Goal: Information Seeking & Learning: Find contact information

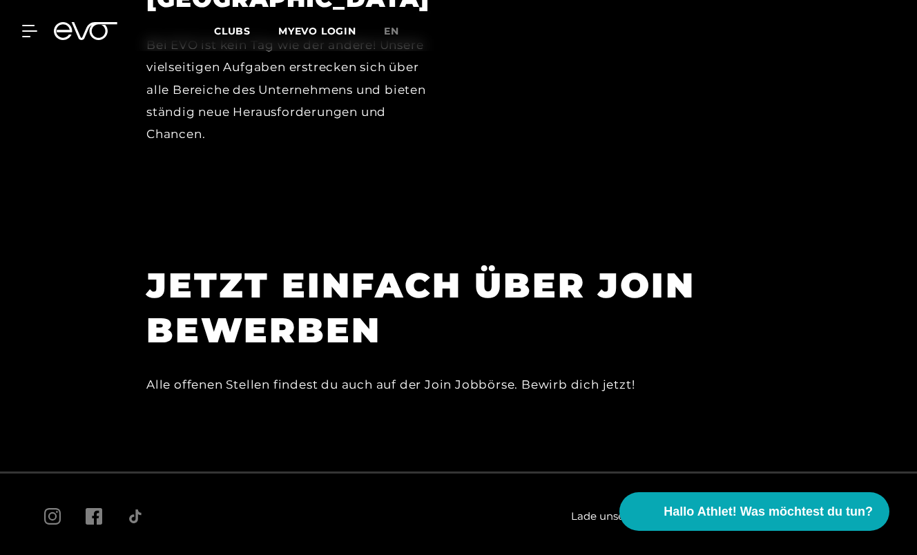
scroll to position [3915, 0]
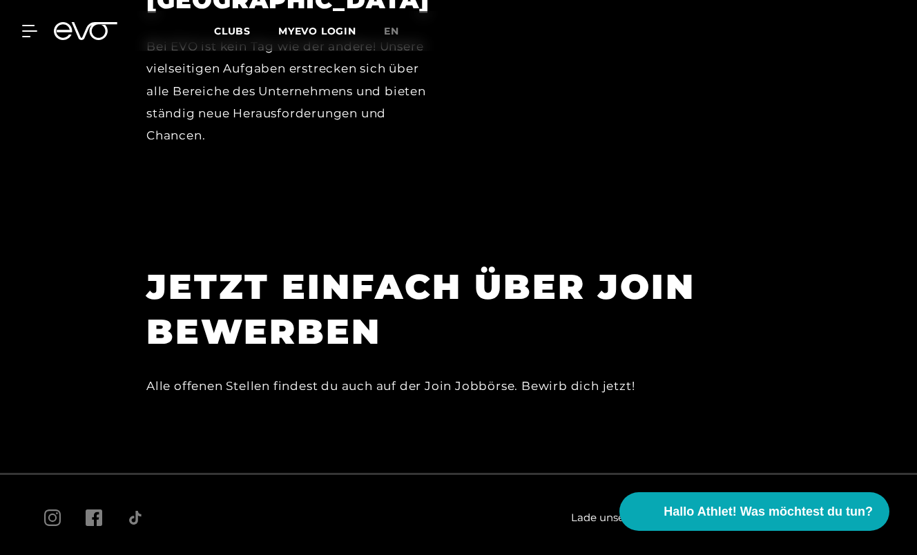
click at [833, 473] on div "Lade unsere App herunter Jobs FAQ AGB Impressum Datenschutz Cookie Policy Mitgl…" at bounding box center [458, 547] width 917 height 148
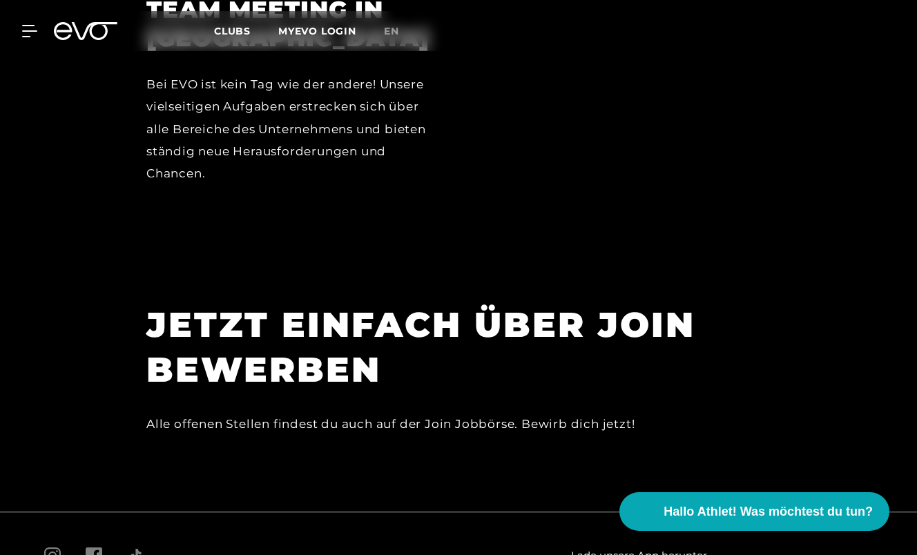
scroll to position [3877, 0]
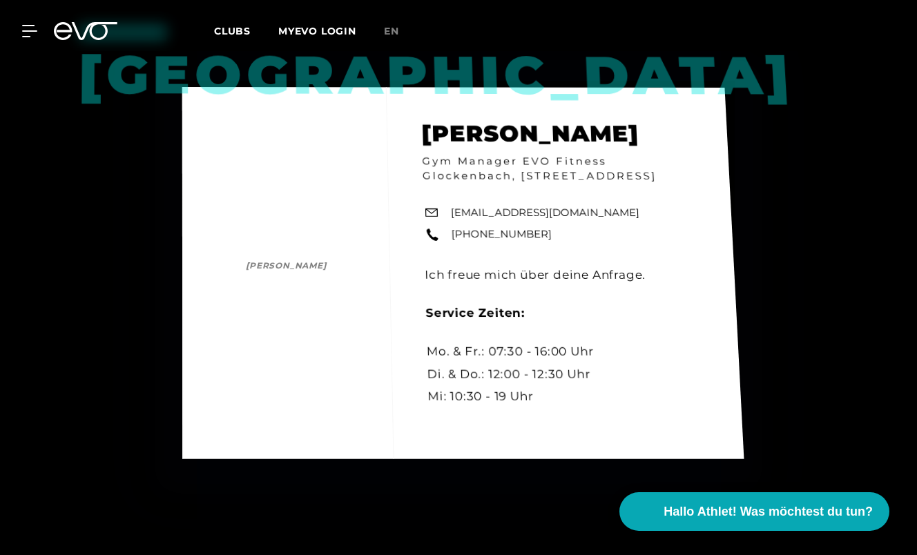
scroll to position [1602, 0]
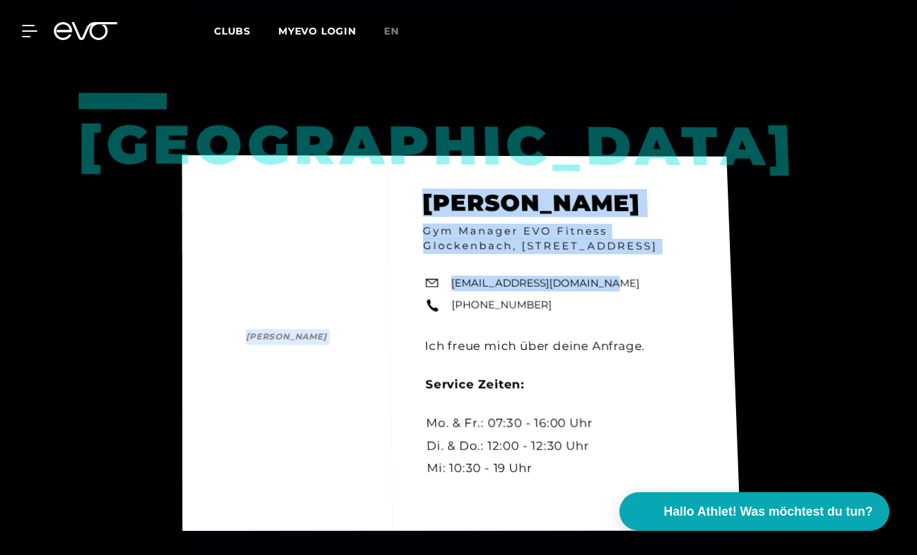
drag, startPoint x: 604, startPoint y: 286, endPoint x: 454, endPoint y: 304, distance: 150.8
click at [454, 304] on div "München [PERSON_NAME] [PERSON_NAME] Gym Manager EVO Fitness Glockenbach, [STREE…" at bounding box center [461, 343] width 558 height 376
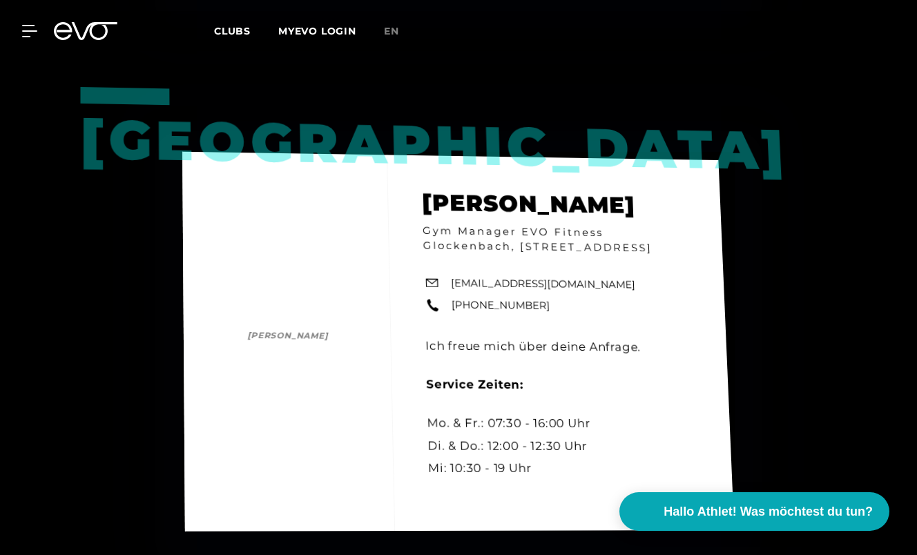
click at [408, 340] on div "München [PERSON_NAME] [PERSON_NAME] Gym Manager EVO Fitness Glockenbach, [STREE…" at bounding box center [458, 342] width 552 height 380
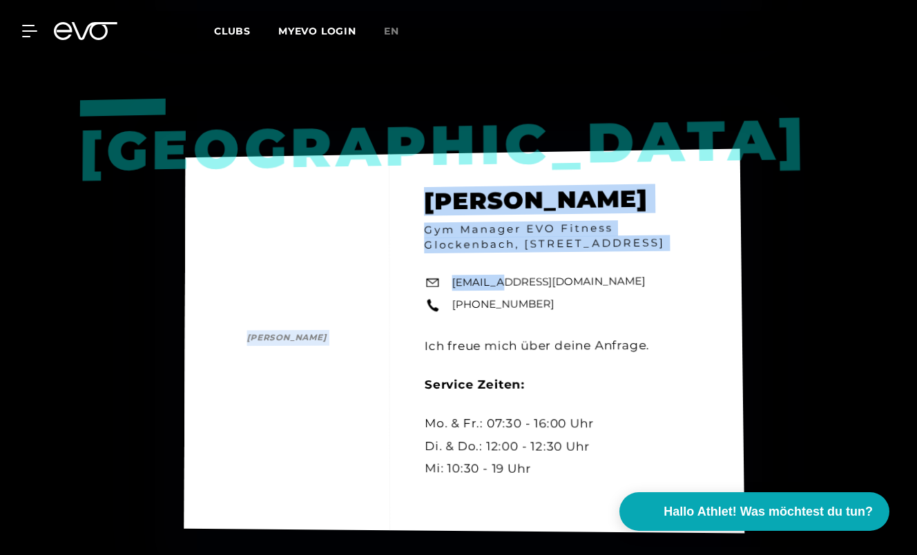
drag, startPoint x: 449, startPoint y: 289, endPoint x: 502, endPoint y: 289, distance: 52.5
click at [502, 289] on div "München [PERSON_NAME] [PERSON_NAME] Gym Manager EVO Fitness Glockenbach, [STREE…" at bounding box center [464, 340] width 561 height 385
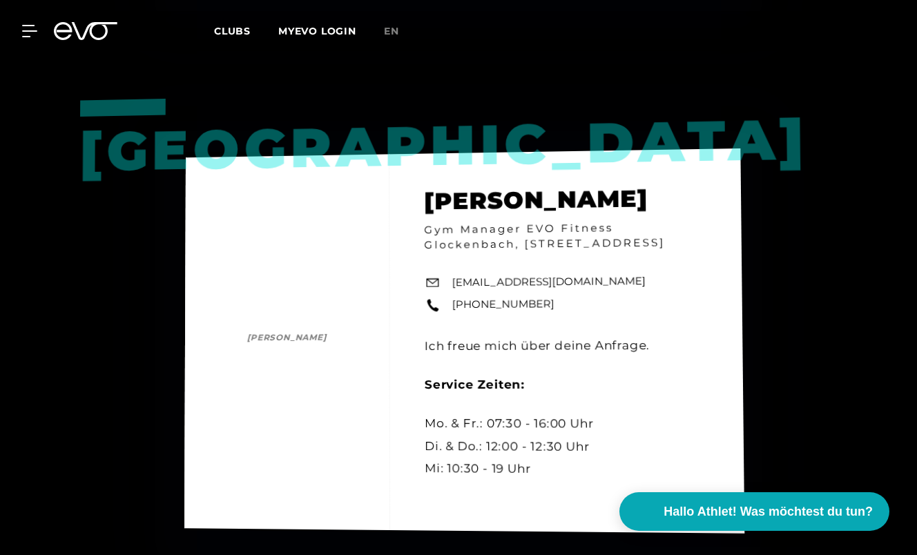
click at [598, 302] on div "München [PERSON_NAME] [PERSON_NAME] Gym Manager EVO Fitness Glockenbach, [STREE…" at bounding box center [464, 340] width 560 height 385
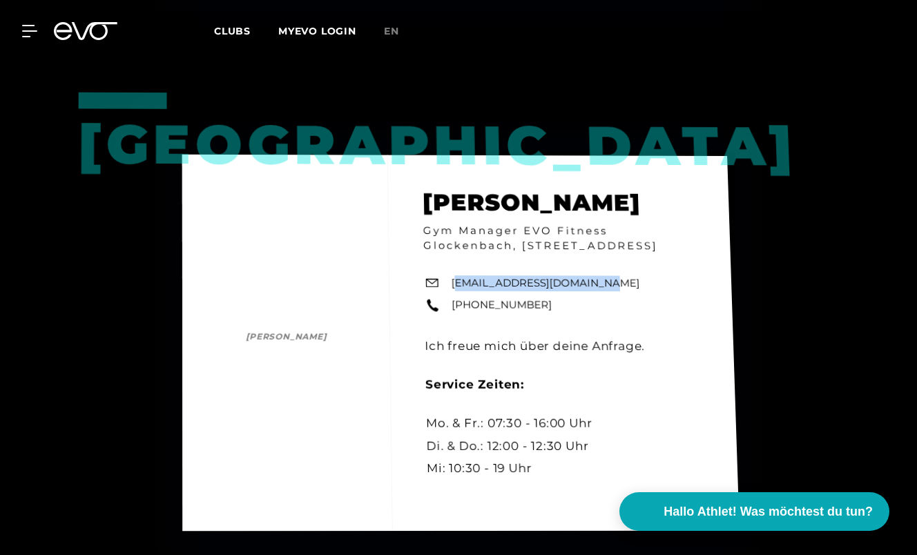
drag, startPoint x: 601, startPoint y: 291, endPoint x: 455, endPoint y: 291, distance: 145.7
click at [455, 291] on div "München [PERSON_NAME] [PERSON_NAME] Gym Manager EVO Fitness Glockenbach, [STREE…" at bounding box center [460, 343] width 557 height 377
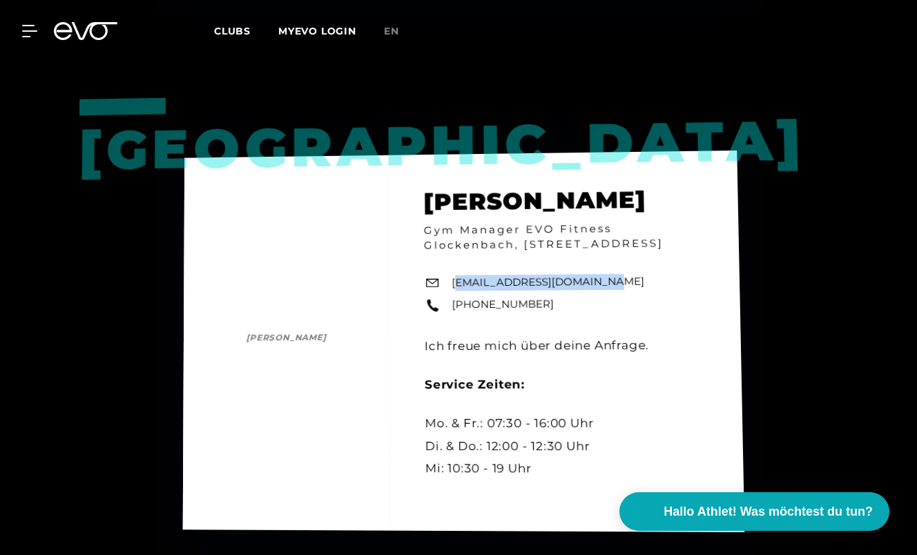
click at [609, 287] on div "München [PERSON_NAME] [PERSON_NAME] Gym Manager EVO Fitness Glockenbach, [STREE…" at bounding box center [464, 341] width 562 height 382
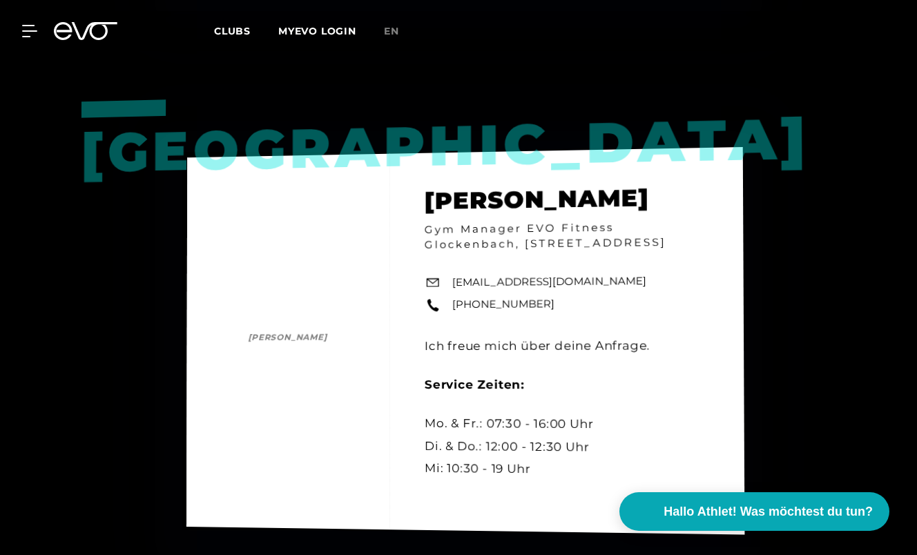
click at [600, 291] on link "[EMAIL_ADDRESS][DOMAIN_NAME]" at bounding box center [549, 281] width 194 height 17
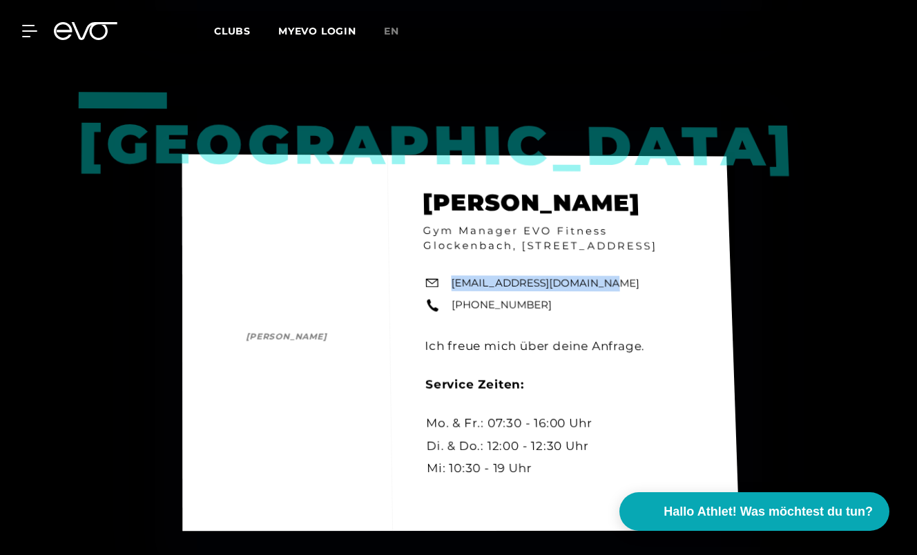
drag, startPoint x: 603, startPoint y: 287, endPoint x: 454, endPoint y: 294, distance: 149.3
click at [454, 294] on div "München [PERSON_NAME] [PERSON_NAME] Gym Manager EVO Fitness Glockenbach, [STREE…" at bounding box center [460, 342] width 557 height 377
copy link "[EMAIL_ADDRESS][DOMAIN_NAME]"
